Goal: Information Seeking & Learning: Understand process/instructions

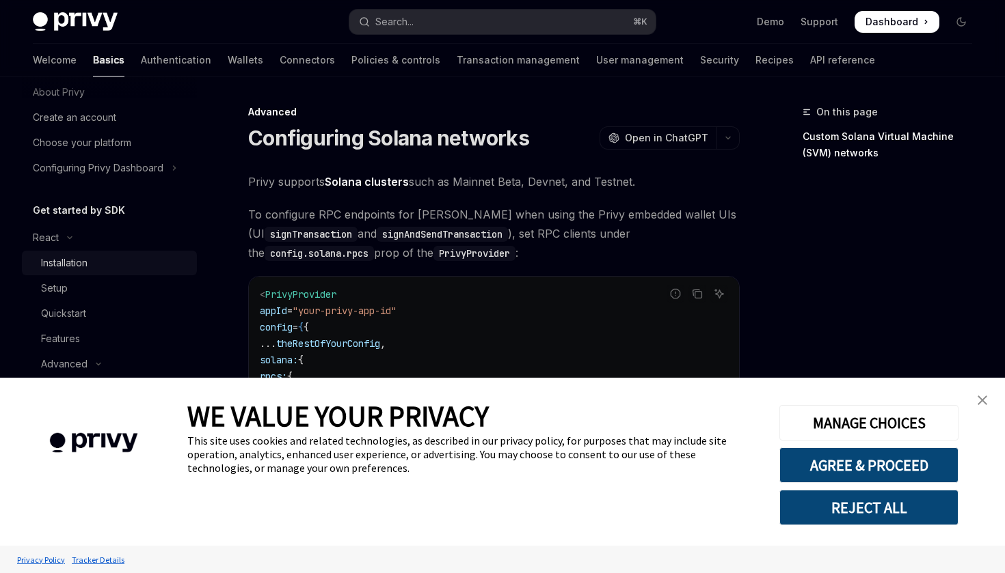
click at [53, 258] on div "Installation" at bounding box center [64, 263] width 46 height 16
type textarea "*"
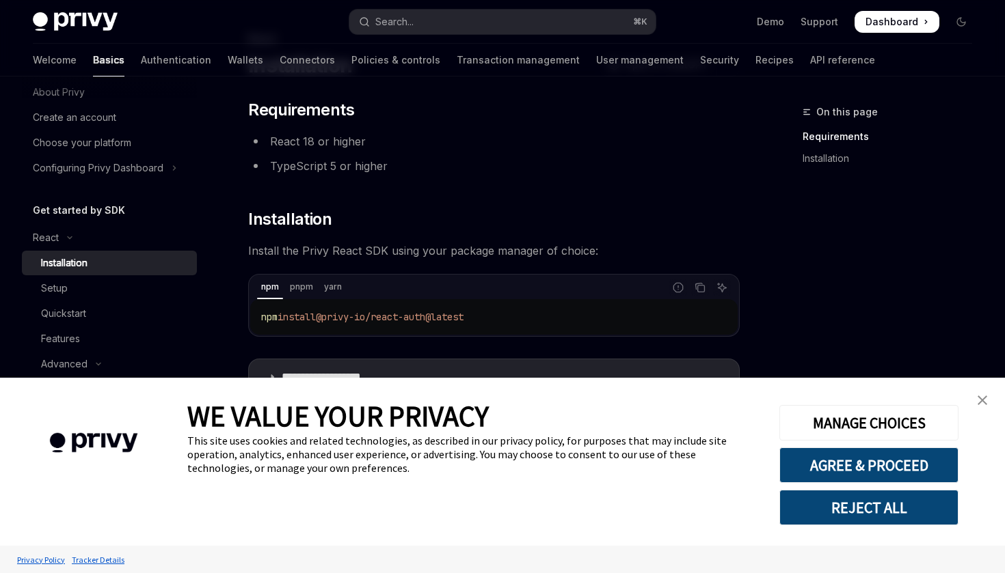
scroll to position [116, 0]
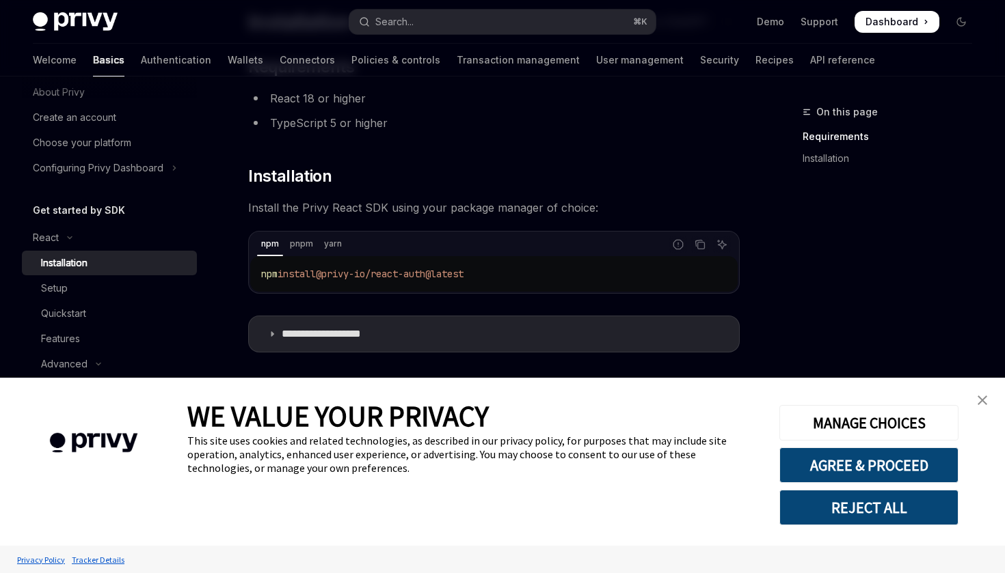
click at [334, 277] on span "@privy-io/react-auth@latest" at bounding box center [390, 274] width 148 height 12
click at [330, 277] on span "@privy-io/react-auth@latest" at bounding box center [390, 274] width 148 height 12
click at [463, 276] on span "@privy-io/react-auth@latest" at bounding box center [390, 274] width 148 height 12
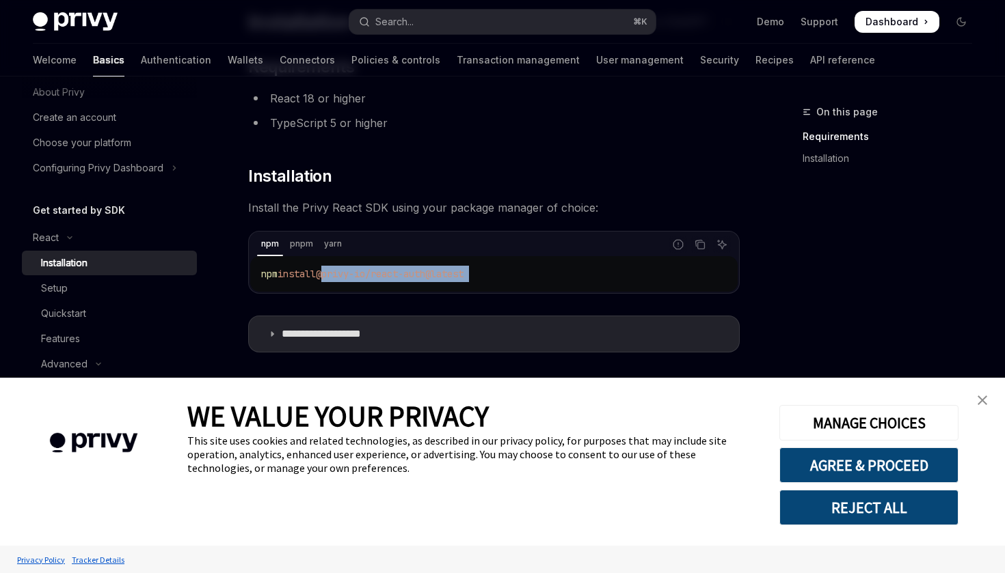
click at [463, 276] on span "@privy-io/react-auth@latest" at bounding box center [390, 274] width 148 height 12
click at [697, 241] on icon "Copy the contents from the code block" at bounding box center [699, 244] width 7 height 6
click at [841, 519] on button "REJECT ALL" at bounding box center [868, 508] width 179 height 36
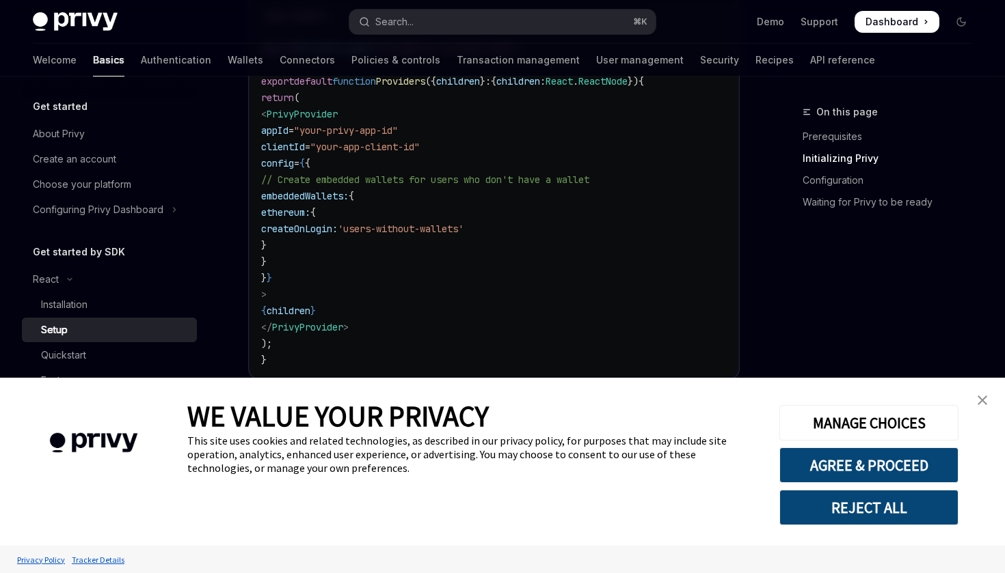
scroll to position [593, 0]
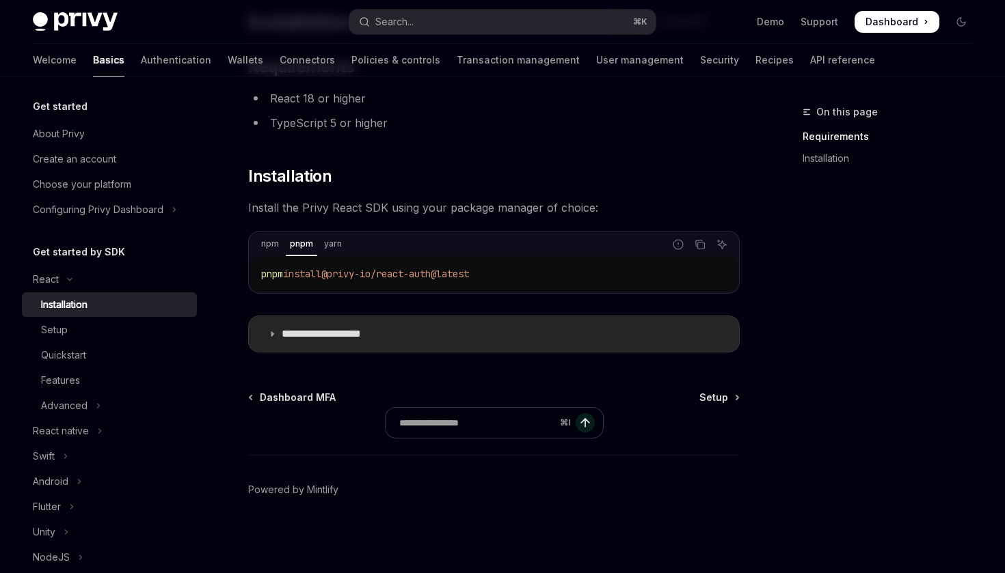
scroll to position [116, 0]
click at [356, 334] on p "**********" at bounding box center [338, 334] width 112 height 14
